Goal: Information Seeking & Learning: Compare options

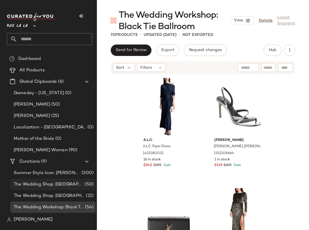
scroll to position [1, 0]
click at [65, 183] on span "The Wedding Shop: [GEOGRAPHIC_DATA]" at bounding box center [49, 184] width 70 height 7
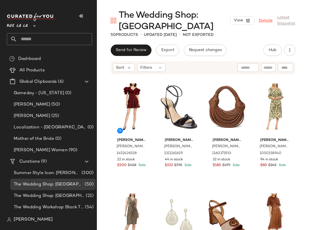
click at [265, 21] on link "Details" at bounding box center [266, 21] width 14 height 6
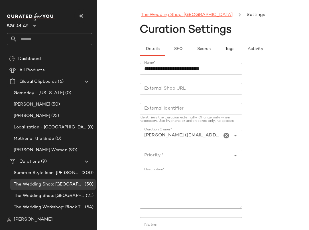
click at [167, 14] on link "The Wedding Shop: [GEOGRAPHIC_DATA]" at bounding box center [187, 14] width 92 height 7
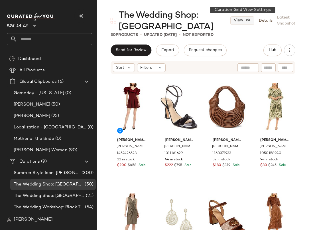
click at [245, 21] on button "View" at bounding box center [242, 20] width 24 height 9
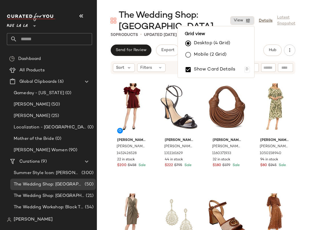
click at [208, 56] on label "Mobile (2 Grid)" at bounding box center [210, 54] width 33 height 11
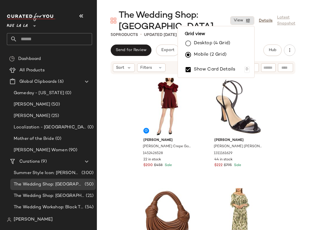
click at [300, 37] on div "50 Products • updated [DATE] • Not Exported" at bounding box center [203, 35] width 212 height 6
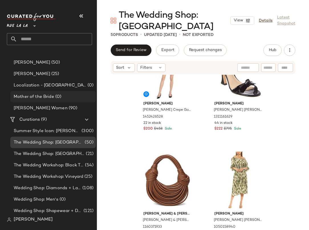
scroll to position [56, 0]
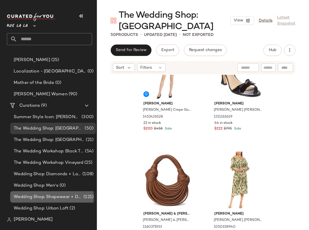
click at [59, 195] on span "Wedding Shop: Shapewear + Day of Prep" at bounding box center [48, 197] width 69 height 7
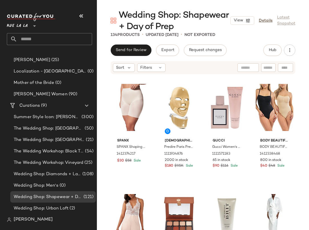
scroll to position [111, 0]
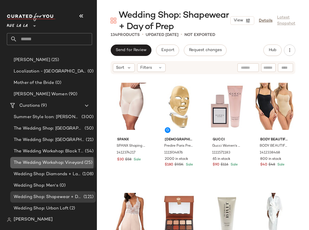
click at [66, 160] on span "The Wedding Workshop: Vineyard" at bounding box center [49, 162] width 70 height 7
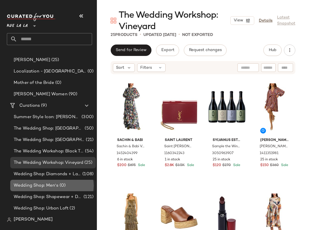
click at [46, 184] on span "Wedding Shop: Men's" at bounding box center [36, 185] width 45 height 7
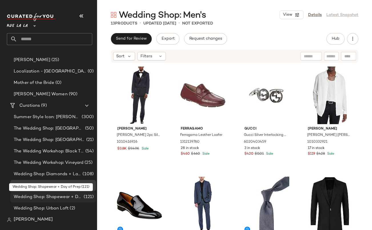
click at [48, 198] on span "Wedding Shop: Shapewear + Day of Prep" at bounding box center [48, 197] width 69 height 7
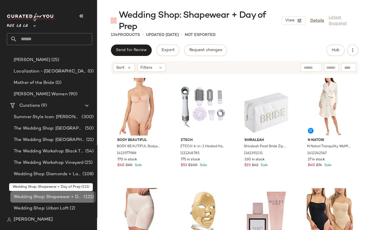
click at [48, 198] on span "Wedding Shop: Shapewear + Day of Prep" at bounding box center [48, 197] width 69 height 7
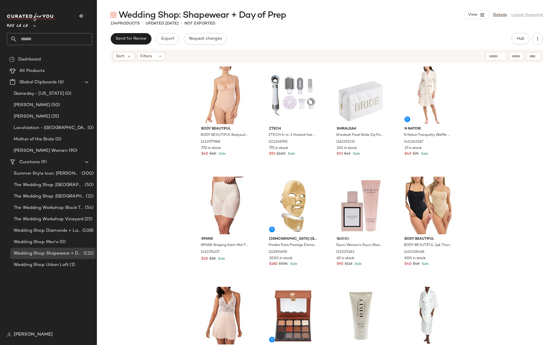
click at [48, 230] on div "Dashboard All Products Global Clipboards (6) Gameday - Georgia (0) Jackie O (50…" at bounding box center [52, 191] width 90 height 275
click at [50, 230] on span "Wedding Shop: Urban Loft" at bounding box center [41, 265] width 55 height 7
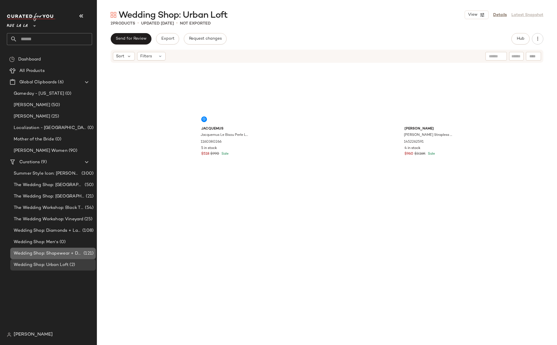
click at [49, 230] on span "Wedding Shop: Shapewear + Day of Prep" at bounding box center [48, 253] width 69 height 7
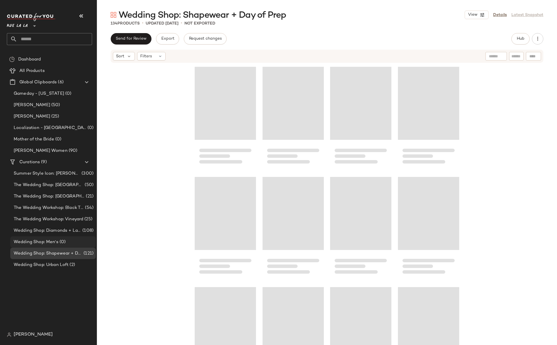
click at [47, 230] on span "Wedding Shop: Men's" at bounding box center [36, 242] width 45 height 7
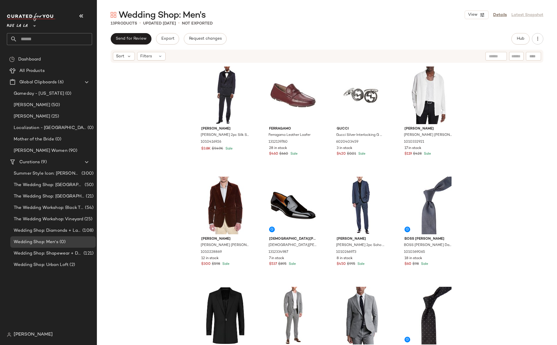
click at [148, 92] on div "Brunello Cucinelli Brunello Cucinelli 2pc Silk Suit with Pleated Pant 101041692…" at bounding box center [327, 212] width 460 height 299
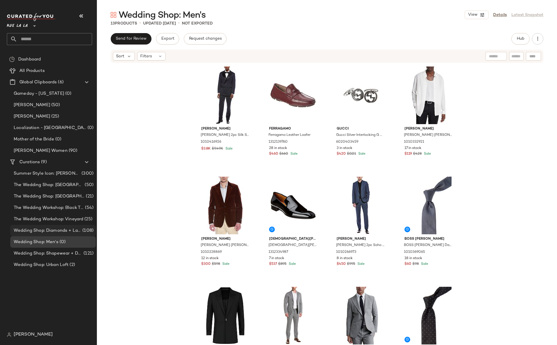
click at [58, 227] on span "Wedding Shop: Diamonds + Lab Diamonds" at bounding box center [48, 230] width 68 height 7
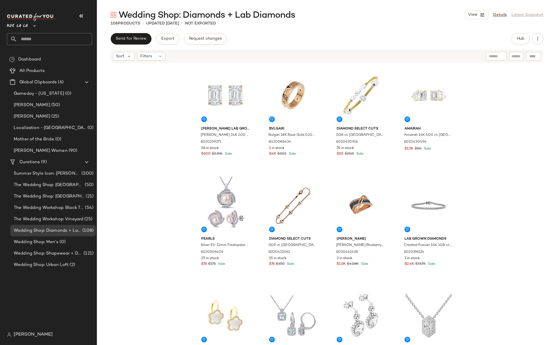
click at [51, 230] on div "Dashboard All Products Global Clipboards (6) Gameday - Georgia (0) Jackie O (50…" at bounding box center [52, 191] width 90 height 275
click at [51, 219] on span "The Wedding Workshop: Vineyard" at bounding box center [49, 219] width 70 height 7
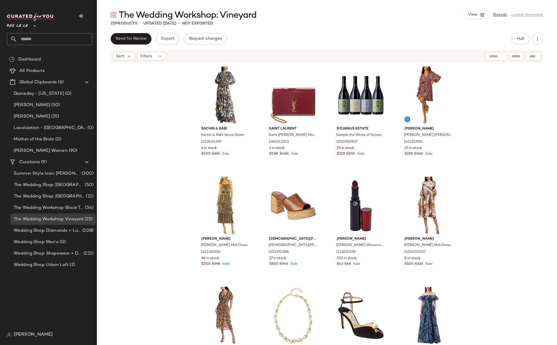
click at [309, 109] on div "Sachin & Babi Sachin & Babi Venus Gown 1452404399 6 in stock $200 $695 Sale Sai…" at bounding box center [327, 212] width 460 height 299
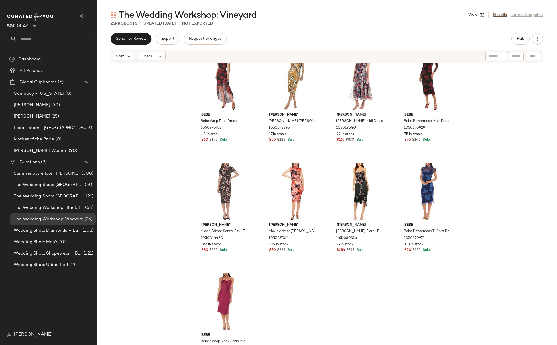
scroll to position [473, 0]
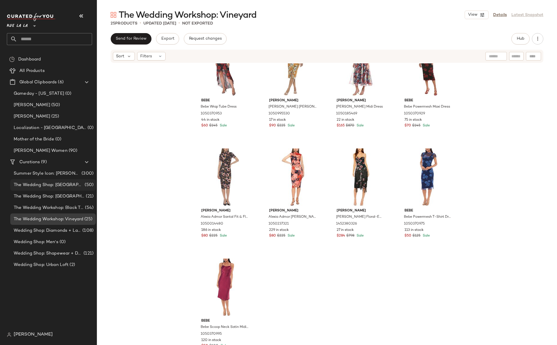
click at [61, 182] on span "The Wedding Shop: [GEOGRAPHIC_DATA]" at bounding box center [49, 185] width 70 height 7
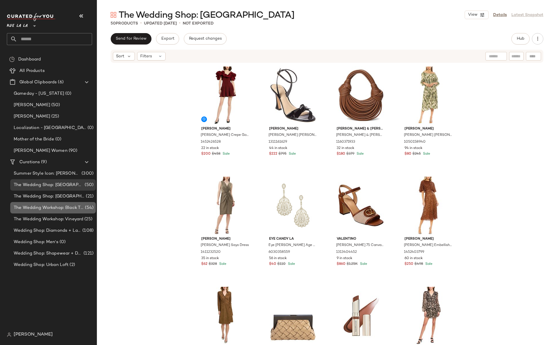
click at [56, 208] on span "The Wedding Workshop: Black Tie Ballroom" at bounding box center [49, 207] width 70 height 7
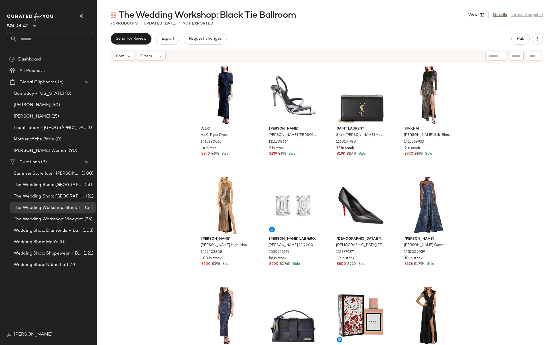
click at [309, 133] on div "A.L.C. A.L.C. Piper Dress 1415380015 16 in stock $240 $695 Sale Alexandre Birma…" at bounding box center [327, 212] width 460 height 299
click at [309, 18] on button "View" at bounding box center [477, 15] width 24 height 9
click at [309, 48] on label "Mobile (2 Grid)" at bounding box center [444, 48] width 33 height 11
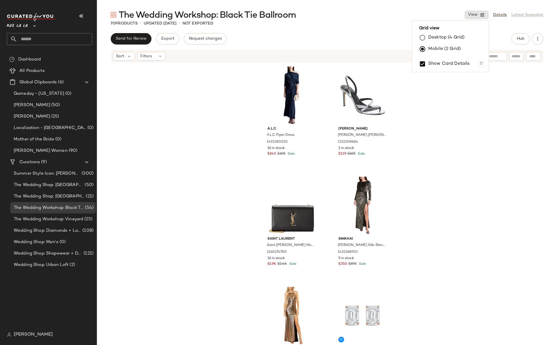
click at [309, 88] on div "A.L.C. A.L.C. Piper Dress 1415380015 16 in stock $240 $695 Sale Alexandre Birma…" at bounding box center [327, 212] width 460 height 299
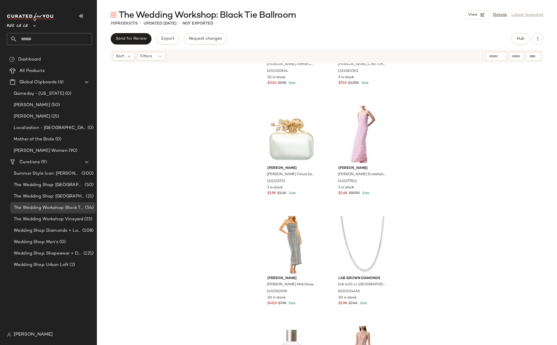
scroll to position [4479, 0]
click at [309, 140] on div "Mac Duggal Mac Duggal Formal Column Dress 1452330834 10 in stock $300 $598 Sale…" at bounding box center [327, 212] width 460 height 299
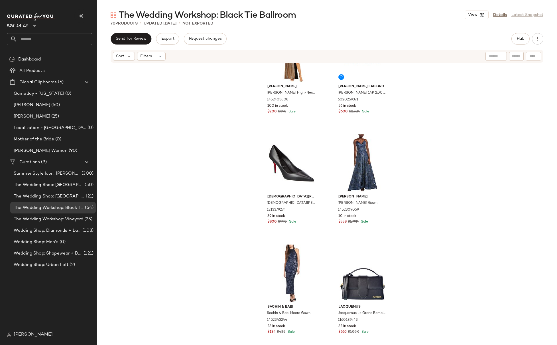
scroll to position [0, 0]
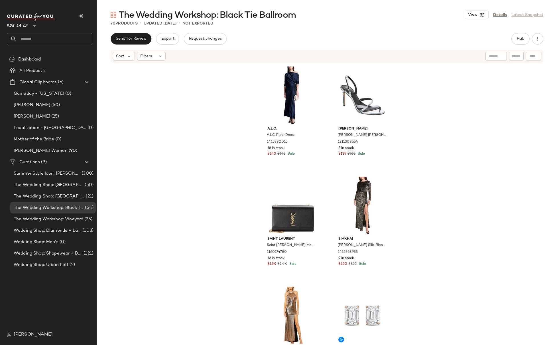
click at [309, 126] on div "A.L.C. A.L.C. Piper Dress 1415380015 16 in stock $240 $695 Sale Alexandre Birma…" at bounding box center [327, 212] width 460 height 299
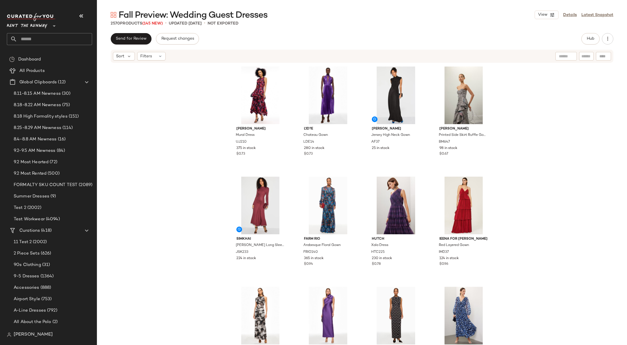
click at [495, 101] on div "Ulla Johnson Mural Dress UJ210 375 in stock $0.73 L'ID?E Chateau Gown LDE14 280…" at bounding box center [362, 212] width 530 height 299
click at [494, 116] on div "Ulla Johnson Mural Dress UJ210 375 in stock $0.73 L'ID?E Chateau Gown LDE14 280…" at bounding box center [362, 212] width 530 height 299
click at [524, 101] on div "Ulla Johnson Mural Dress UJ210 375 in stock $0.73 L'ID?E Chateau Gown LDE14 280…" at bounding box center [362, 212] width 530 height 299
click at [520, 104] on div "Ulla Johnson Mural Dress UJ210 375 in stock $0.73 L'ID?E Chateau Gown LDE14 280…" at bounding box center [362, 212] width 530 height 299
click at [509, 122] on div "Ulla Johnson Mural Dress UJ210 375 in stock $0.73 L'ID?E Chateau Gown LDE14 280…" at bounding box center [362, 212] width 530 height 299
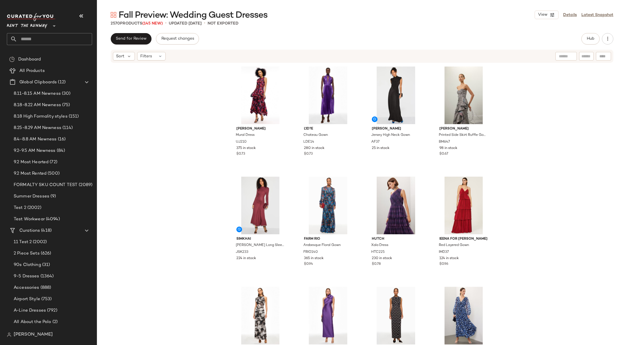
click at [507, 100] on div "Ulla Johnson Mural Dress UJ210 375 in stock $0.73 L'ID?E Chateau Gown LDE14 280…" at bounding box center [362, 212] width 530 height 299
click at [530, 104] on div "Ulla Johnson Mural Dress UJ210 375 in stock $0.73 L'ID?E Chateau Gown LDE14 280…" at bounding box center [362, 212] width 530 height 299
click at [526, 109] on div "Ulla Johnson Mural Dress UJ210 375 in stock $0.73 L'ID?E Chateau Gown LDE14 280…" at bounding box center [362, 212] width 530 height 299
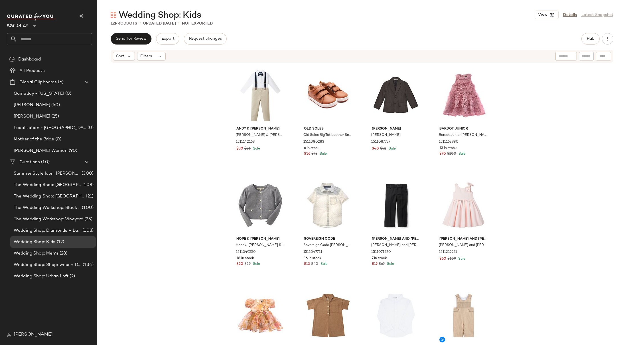
click at [515, 119] on div "[PERSON_NAME] & [PERSON_NAME] [PERSON_NAME] & [PERSON_NAME] 4pc Button-Down Shi…" at bounding box center [362, 212] width 530 height 299
click at [505, 100] on div "Andy & Evan Andy & Evan Toddler 4pc Button-Down Shirt Set 1511142169 $30 $56 Sa…" at bounding box center [362, 212] width 530 height 299
click at [508, 112] on div "Andy & Evan Andy & Evan Toddler 4pc Button-Down Shirt Set 1511142169 $30 $56 Sa…" at bounding box center [362, 212] width 530 height 299
click at [150, 119] on div "Andy & Evan Andy & Evan Toddler 4pc Button-Down Shirt Set 1511142169 $30 $56 Sa…" at bounding box center [362, 212] width 530 height 299
click at [28, 71] on span "All Products" at bounding box center [31, 71] width 25 height 7
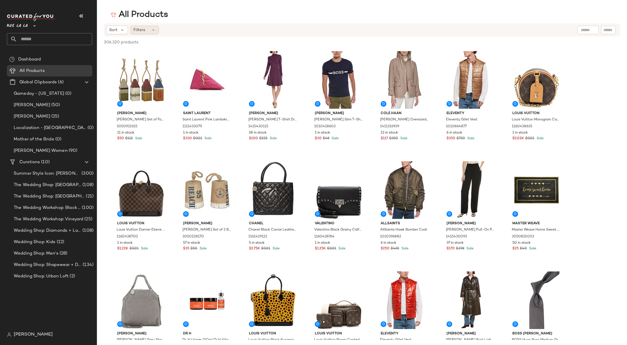
click at [137, 33] on div "Filters" at bounding box center [144, 30] width 29 height 9
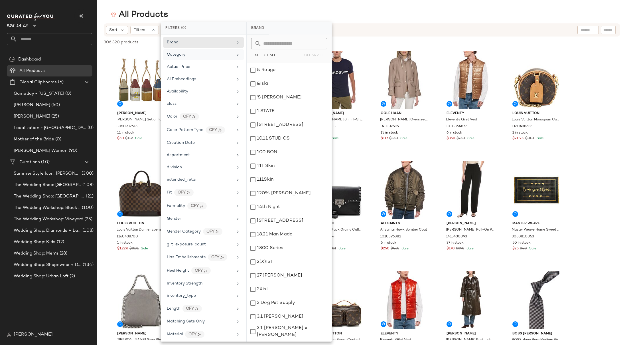
click at [178, 54] on span "Category" at bounding box center [176, 54] width 19 height 4
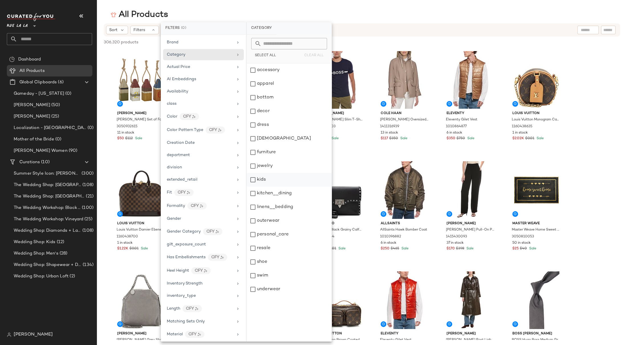
click at [262, 187] on div "kids" at bounding box center [289, 194] width 85 height 14
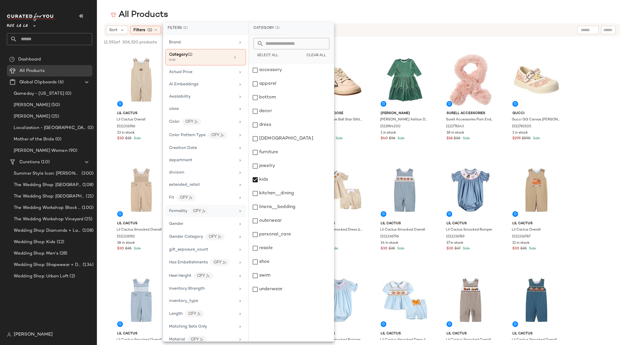
click at [224, 210] on div "Formality CFY" at bounding box center [202, 210] width 66 height 7
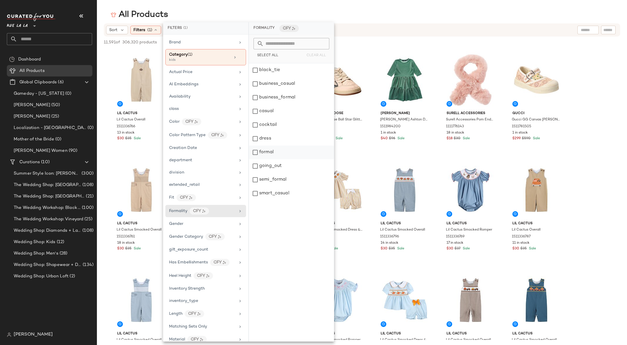
click at [285, 159] on div "formal" at bounding box center [291, 166] width 85 height 14
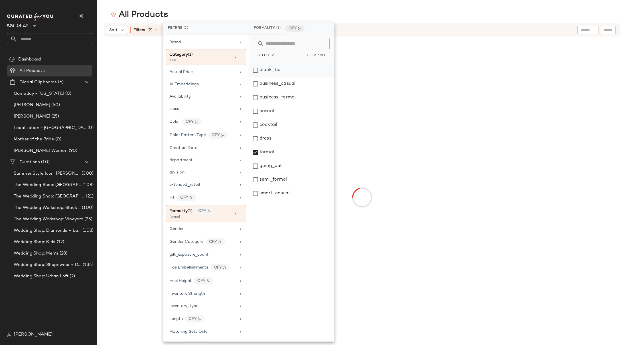
click at [277, 77] on div "black_tie" at bounding box center [291, 84] width 85 height 14
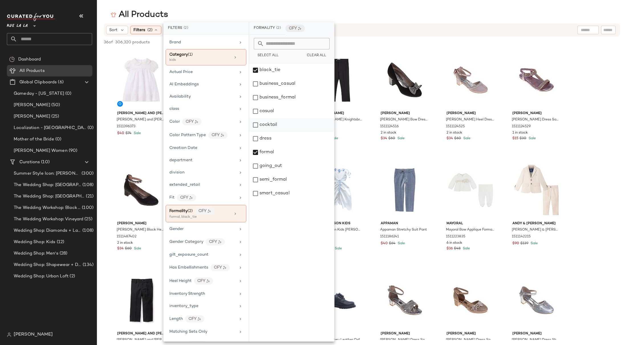
click at [276, 132] on div "cocktail" at bounding box center [291, 139] width 85 height 14
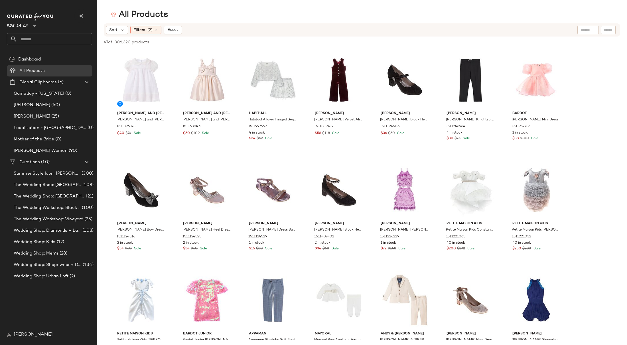
click at [155, 32] on div "Filters (2)" at bounding box center [145, 30] width 31 height 9
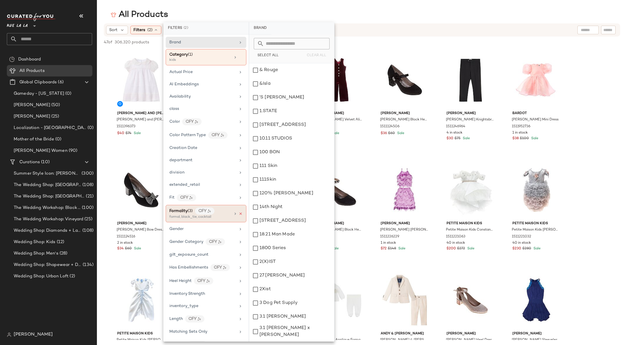
click at [239, 214] on icon at bounding box center [241, 214] width 4 height 4
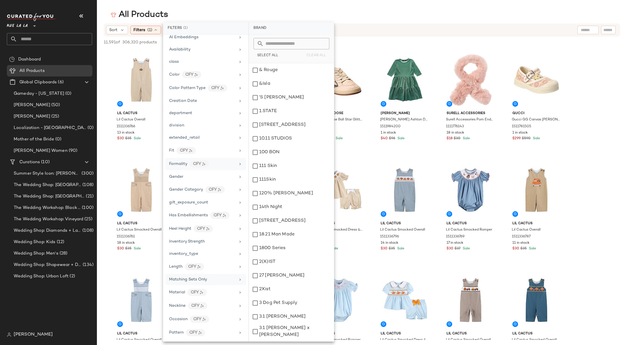
scroll to position [227, 0]
click at [194, 190] on span "Product Category" at bounding box center [186, 190] width 35 height 4
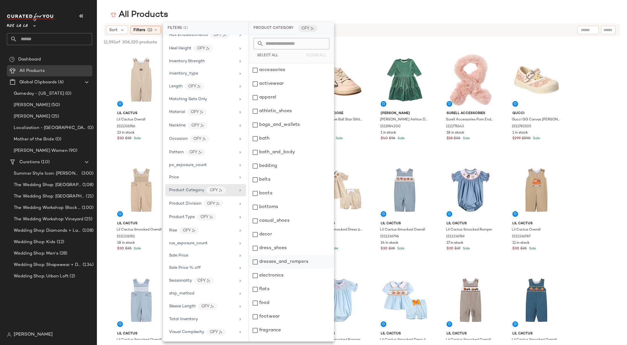
click at [288, 262] on div "dresses_and_rompers" at bounding box center [291, 262] width 85 height 14
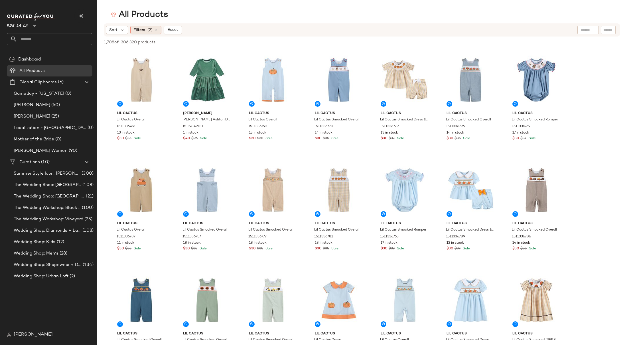
click at [147, 31] on span "(2)" at bounding box center [149, 30] width 5 height 6
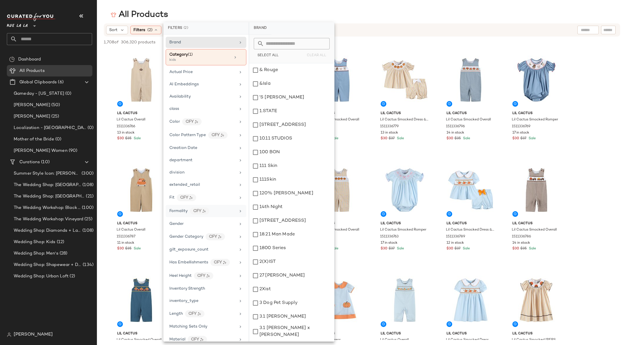
click at [221, 210] on div "Formality CFY" at bounding box center [202, 210] width 66 height 7
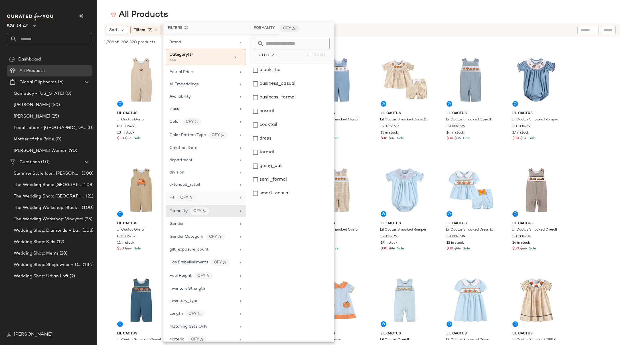
click at [222, 199] on div "Fit CFY" at bounding box center [202, 197] width 66 height 7
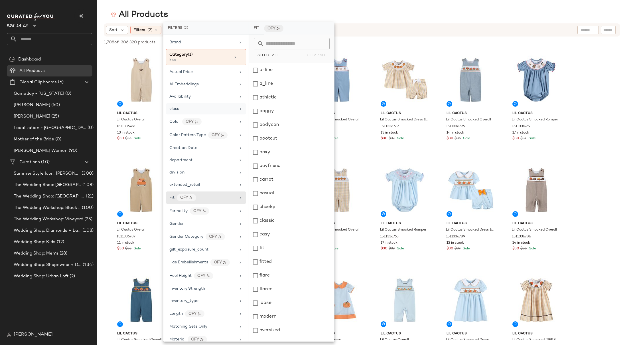
click at [210, 108] on div "class" at bounding box center [202, 109] width 66 height 6
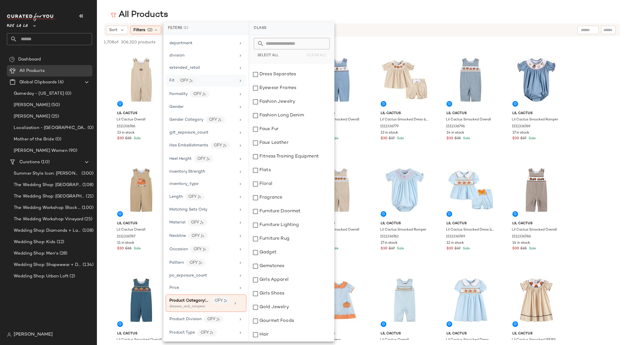
scroll to position [232, 0]
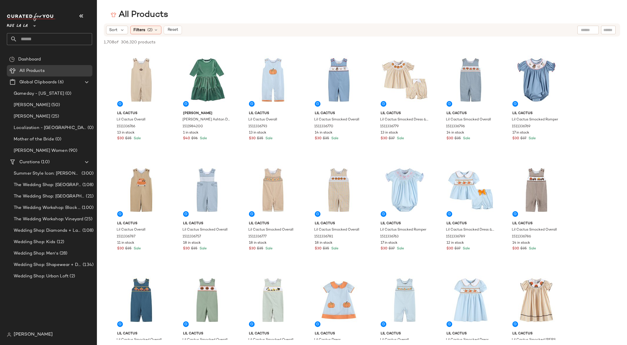
click at [55, 238] on div "Wedding Shop: Kids (12)" at bounding box center [53, 241] width 86 height 11
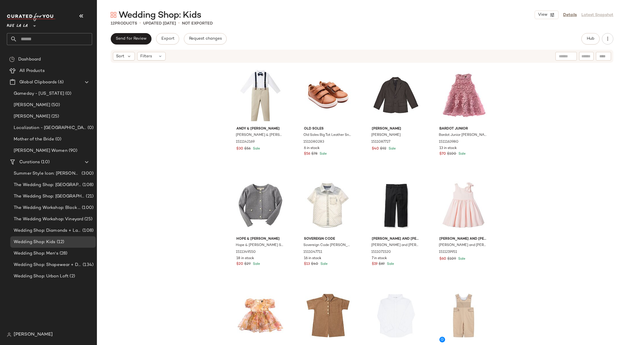
click at [564, 97] on div "Andy & Evan Andy & Evan Toddler 4pc Button-Down Shirt Set 1511142169 $30 $56 Sa…" at bounding box center [362, 212] width 530 height 299
click at [593, 40] on span "Hub" at bounding box center [591, 39] width 8 height 5
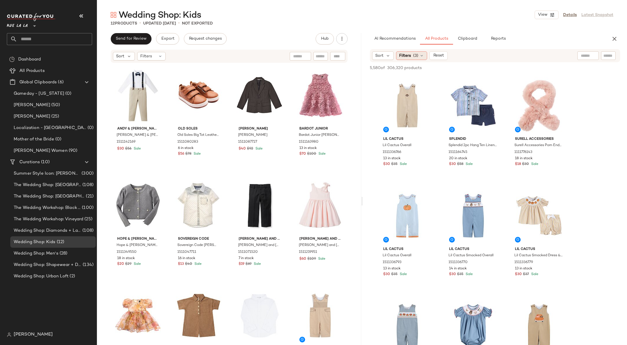
click at [406, 55] on span "Filters" at bounding box center [405, 56] width 12 height 6
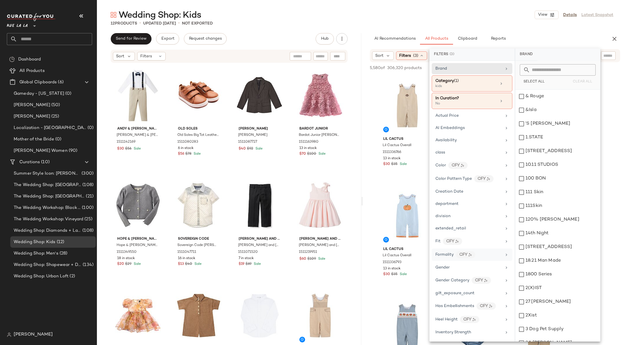
click at [481, 253] on div "Formality CFY" at bounding box center [469, 254] width 66 height 7
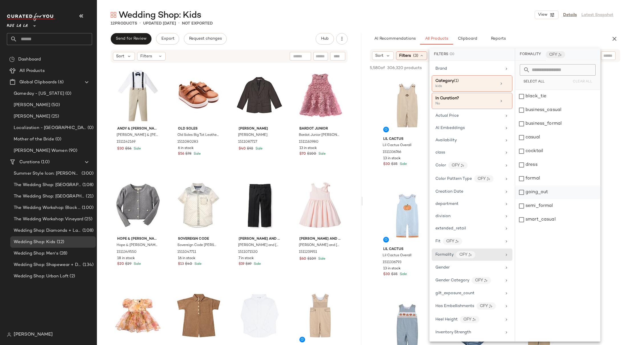
click at [552, 199] on div "going_out" at bounding box center [557, 206] width 85 height 14
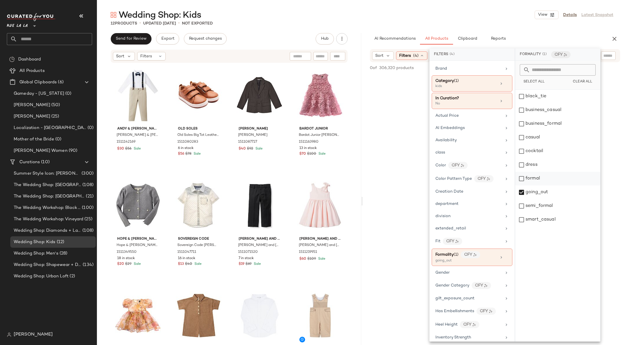
click at [551, 185] on div "formal" at bounding box center [557, 192] width 85 height 14
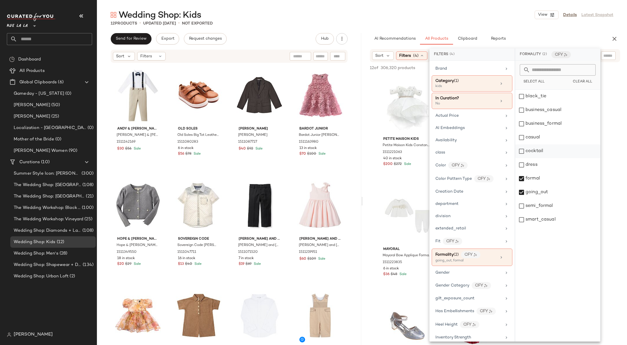
click at [551, 158] on div "cocktail" at bounding box center [557, 165] width 85 height 14
click at [561, 103] on div "black_tie" at bounding box center [557, 110] width 85 height 14
click at [592, 33] on div "AI Recommendations All Products Clipboard Reports" at bounding box center [486, 38] width 232 height 11
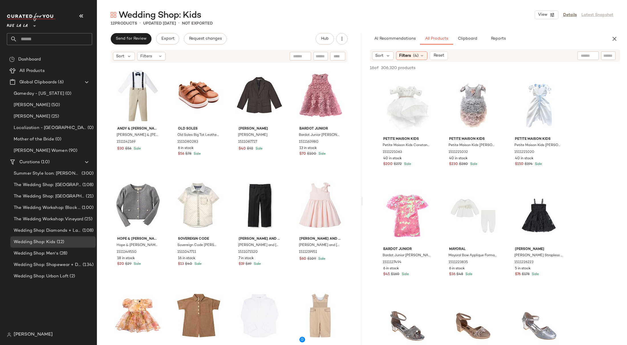
click at [575, 86] on div "Petite Maison Kids Petite Maison Kids Constanza Ceremony Dress 1511221063 40 in…" at bounding box center [495, 348] width 264 height 546
click at [575, 103] on div "Petite Maison Kids Petite Maison Kids Constanza Ceremony Dress 1511221063 40 in…" at bounding box center [495, 348] width 264 height 546
click at [414, 53] on span "(4)" at bounding box center [415, 56] width 5 height 6
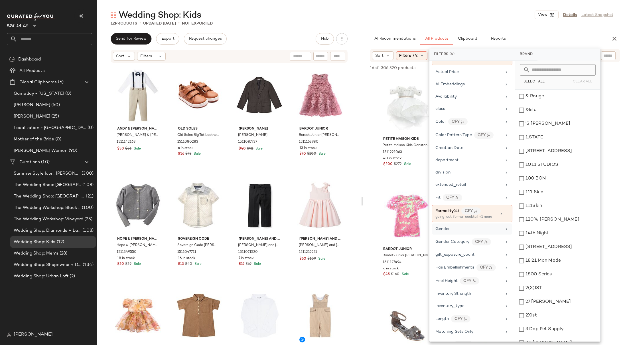
scroll to position [47, 0]
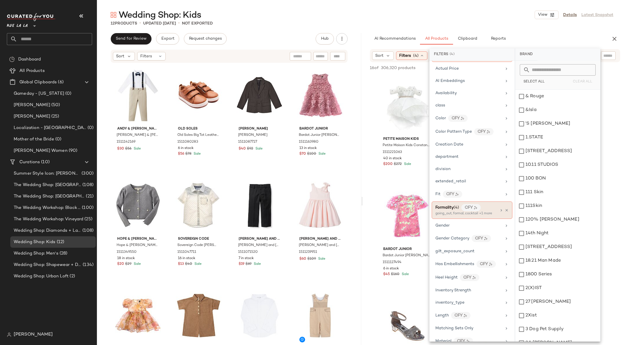
click at [488, 209] on div "Formality (4) CFY" at bounding box center [466, 207] width 61 height 7
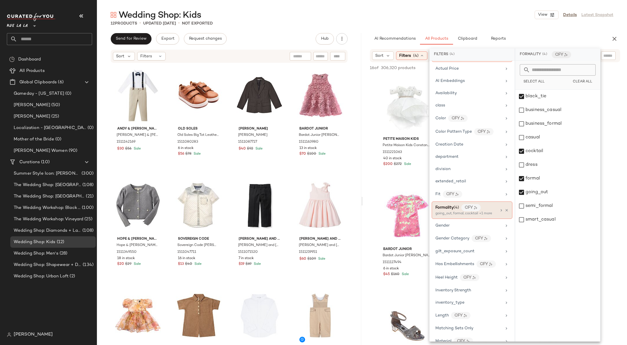
click at [505, 208] on div at bounding box center [504, 210] width 10 height 5
click at [588, 80] on span "Clear All" at bounding box center [583, 82] width 20 height 4
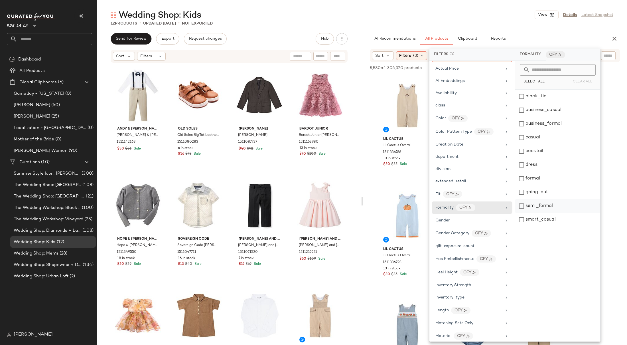
click at [523, 213] on div "semi_formal" at bounding box center [557, 220] width 85 height 14
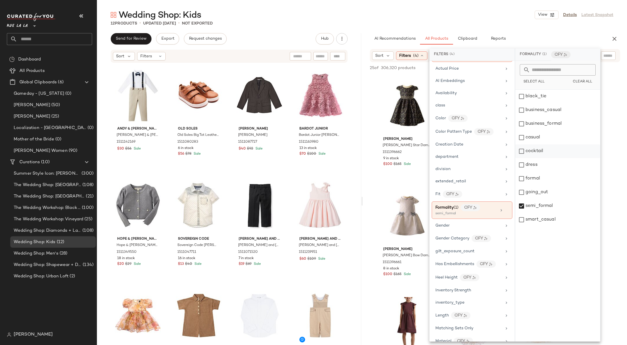
click at [534, 158] on div "cocktail" at bounding box center [557, 165] width 85 height 14
click at [538, 103] on div "black_tie" at bounding box center [557, 110] width 85 height 14
click at [544, 185] on div "formal" at bounding box center [557, 192] width 85 height 14
click at [512, 25] on div "12 Products • updated [DATE] • Not Exported" at bounding box center [362, 24] width 530 height 6
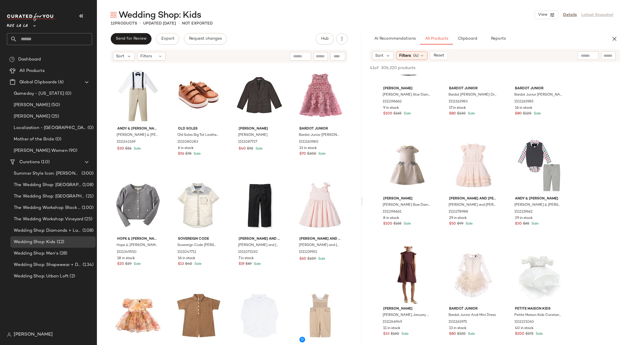
scroll to position [0, 0]
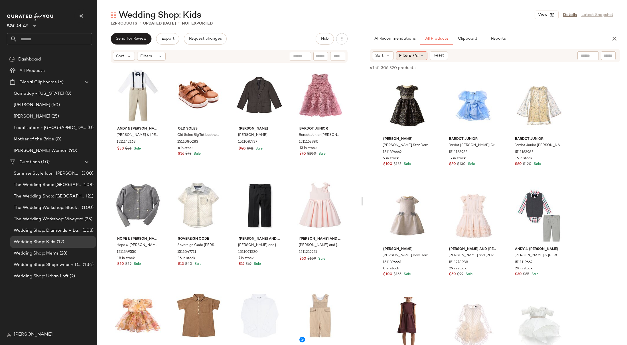
click at [412, 57] on div "Filters (4)" at bounding box center [411, 55] width 31 height 9
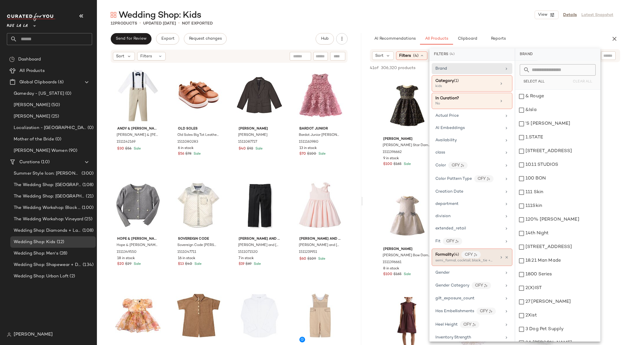
click at [487, 259] on div "semi_formal, cocktail, black_tie +1 more" at bounding box center [464, 260] width 57 height 5
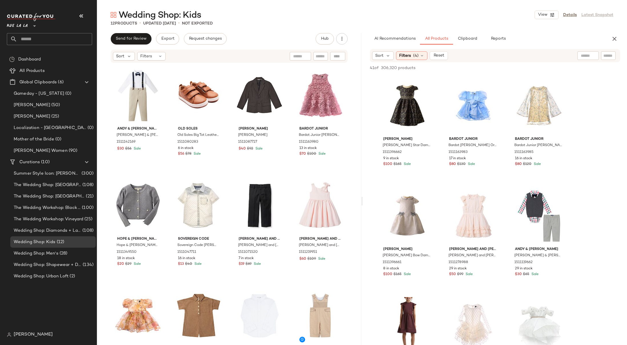
click at [537, 234] on span "View" at bounding box center [539, 235] width 10 height 5
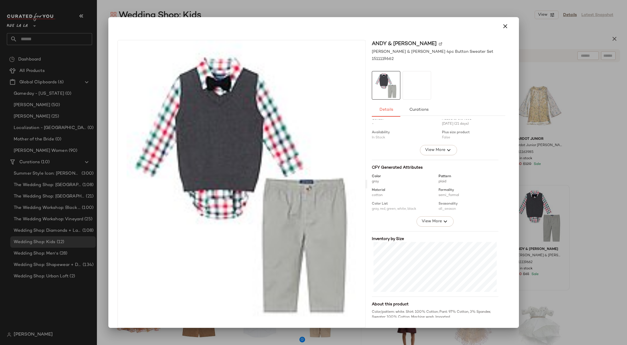
scroll to position [22, 0]
click at [445, 148] on icon "button" at bounding box center [448, 147] width 7 height 7
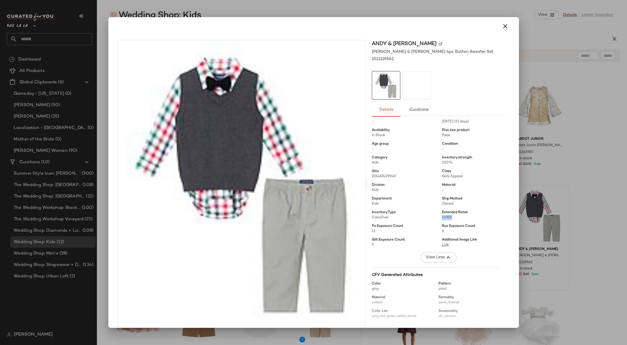
drag, startPoint x: 437, startPoint y: 219, endPoint x: 447, endPoint y: 219, distance: 10.3
click at [447, 219] on span "149.95" at bounding box center [473, 217] width 63 height 5
click at [448, 218] on span "149.95" at bounding box center [473, 217] width 63 height 5
click at [616, 108] on div at bounding box center [313, 172] width 627 height 345
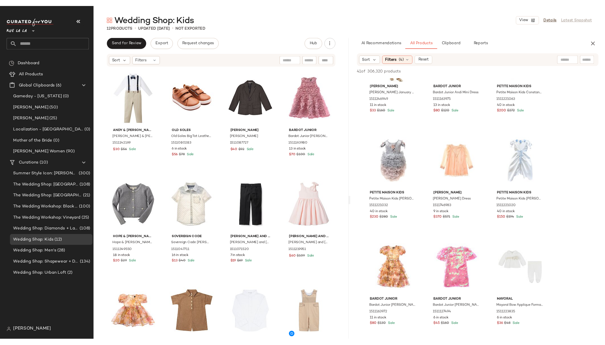
scroll to position [0, 0]
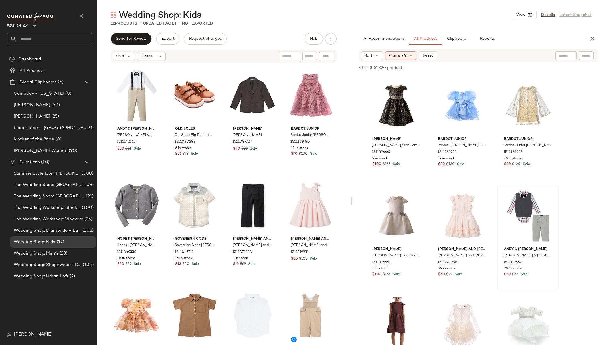
click at [406, 55] on span "(4)" at bounding box center [404, 56] width 5 height 6
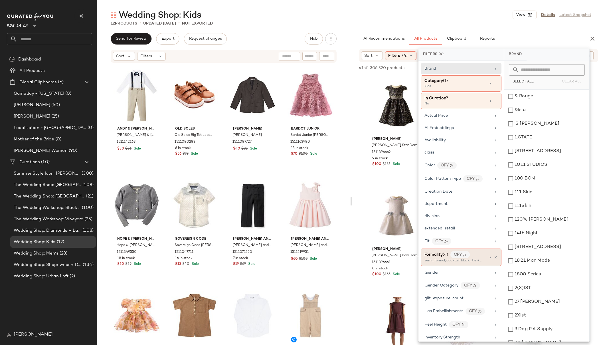
click at [481, 257] on div "Formality (4) CFY" at bounding box center [454, 254] width 61 height 7
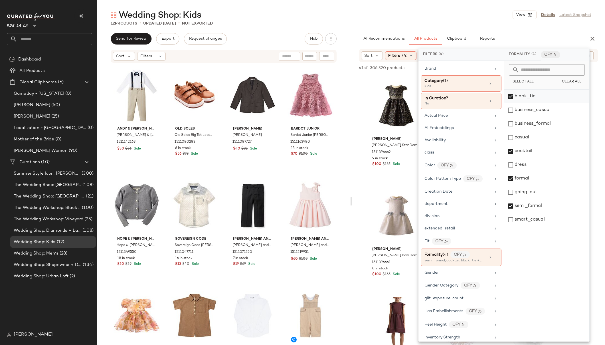
click at [511, 103] on div "black_tie" at bounding box center [546, 110] width 85 height 14
drag, startPoint x: 511, startPoint y: 151, endPoint x: 513, endPoint y: 171, distance: 19.2
click at [511, 158] on div "cocktail" at bounding box center [546, 165] width 85 height 14
click at [510, 185] on div "formal" at bounding box center [546, 192] width 85 height 14
click at [510, 213] on div "semi_formal" at bounding box center [546, 220] width 85 height 14
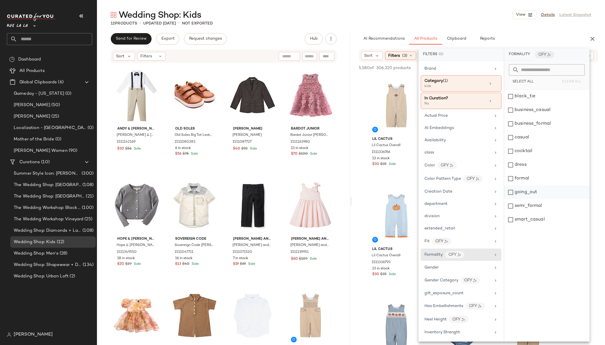
click at [509, 199] on div "going_out" at bounding box center [546, 206] width 85 height 14
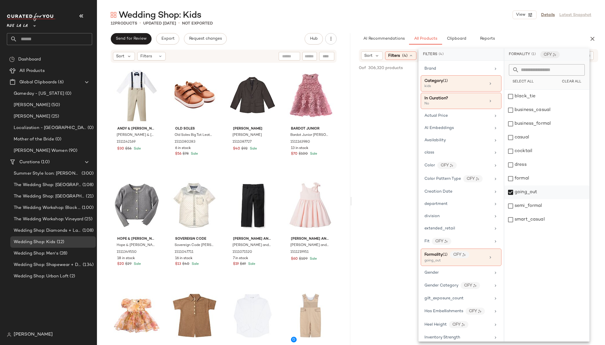
click at [509, 199] on div "going_out" at bounding box center [546, 206] width 85 height 14
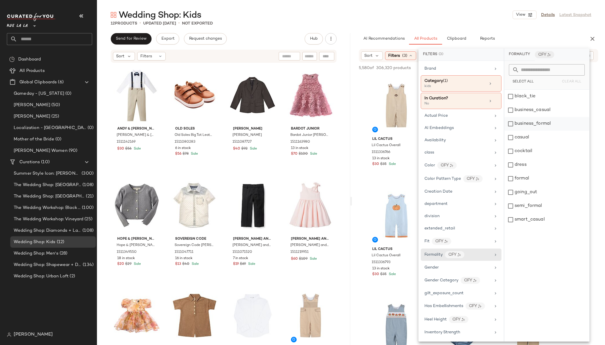
click at [511, 131] on div "business_formal" at bounding box center [546, 138] width 85 height 14
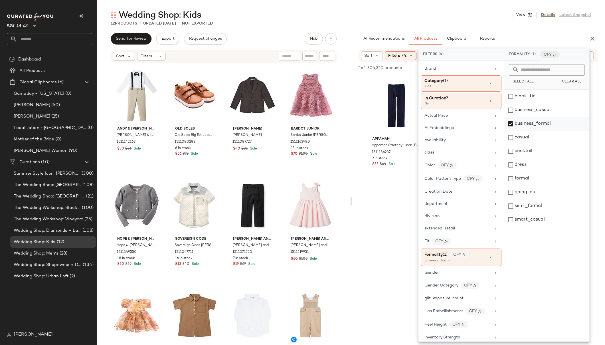
click at [511, 131] on div "business_formal" at bounding box center [546, 138] width 85 height 14
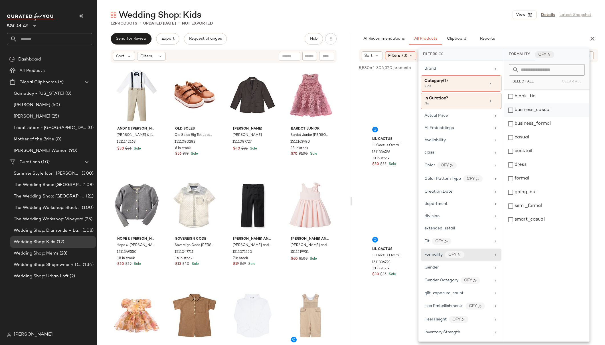
click at [512, 117] on div "business_casual" at bounding box center [546, 124] width 85 height 14
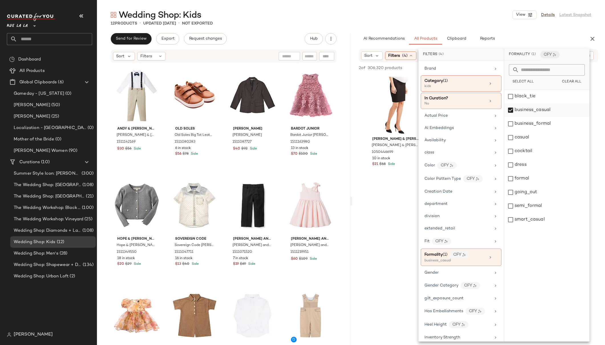
click at [512, 117] on div "business_casual" at bounding box center [546, 124] width 85 height 14
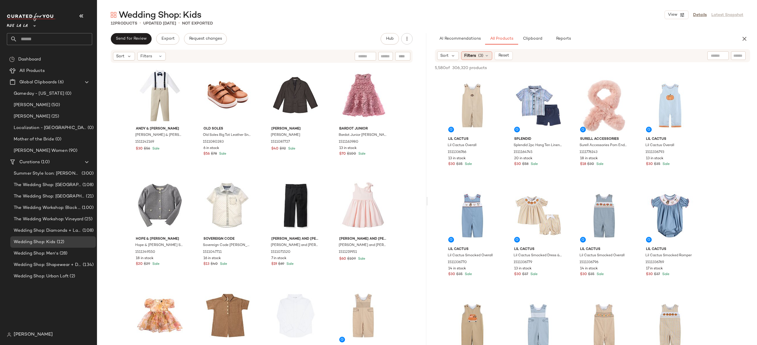
click at [475, 55] on span "Filters" at bounding box center [470, 56] width 12 height 6
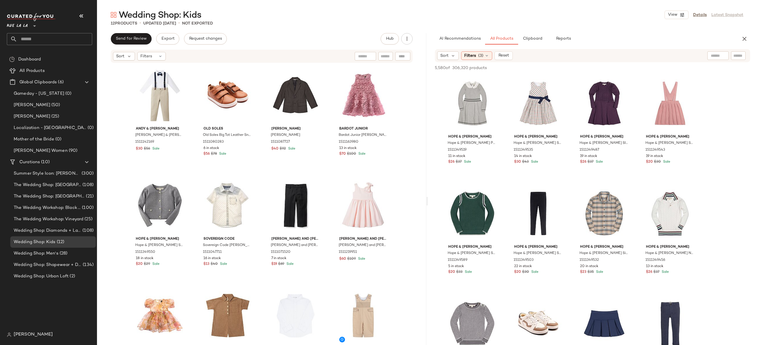
scroll to position [16640, 0]
